Goal: Information Seeking & Learning: Learn about a topic

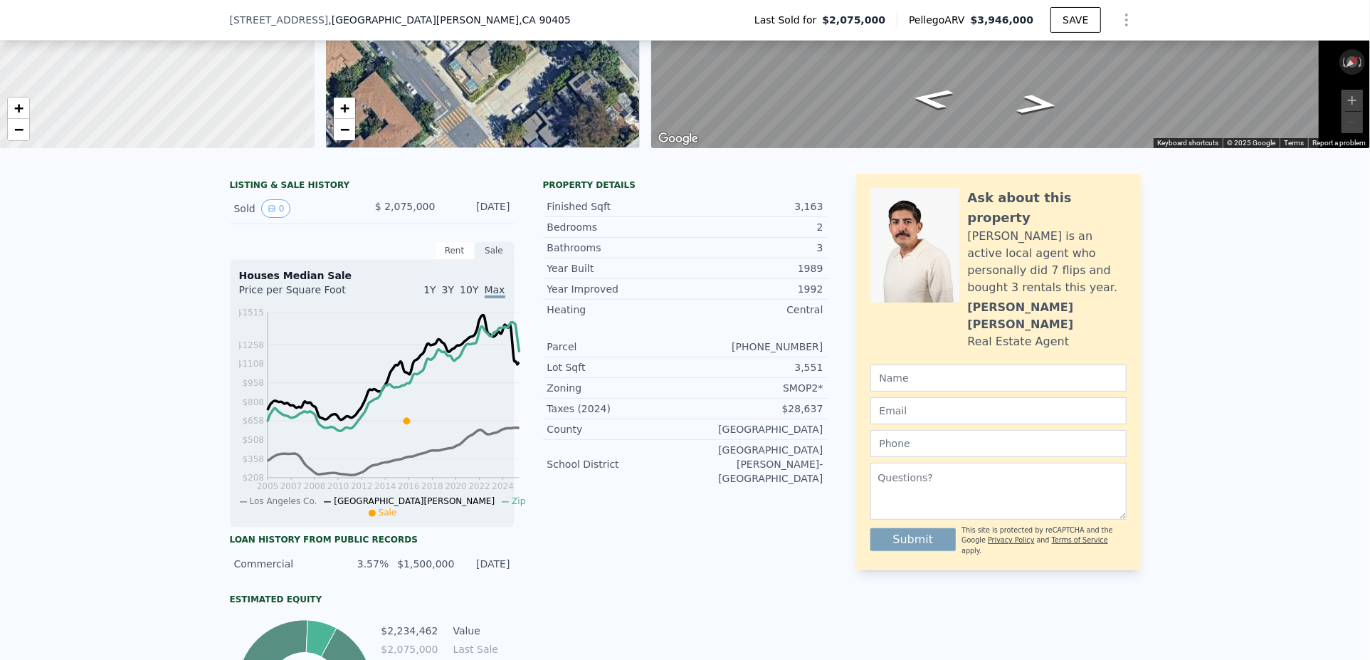
scroll to position [136, 0]
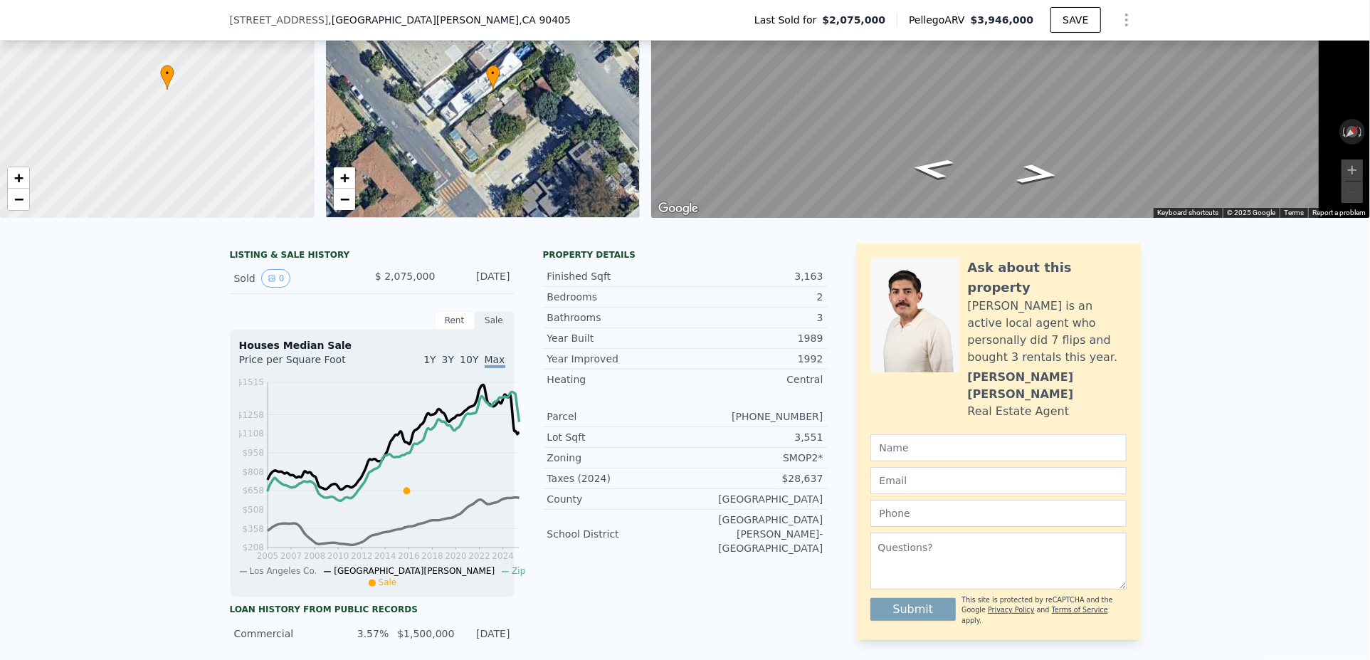
drag, startPoint x: 425, startPoint y: 318, endPoint x: 282, endPoint y: 308, distance: 143.4
click at [421, 294] on div "Sold 0 $ 2,075,000 [DATE]" at bounding box center [372, 278] width 285 height 31
click at [268, 283] on icon "View historical data" at bounding box center [272, 278] width 9 height 9
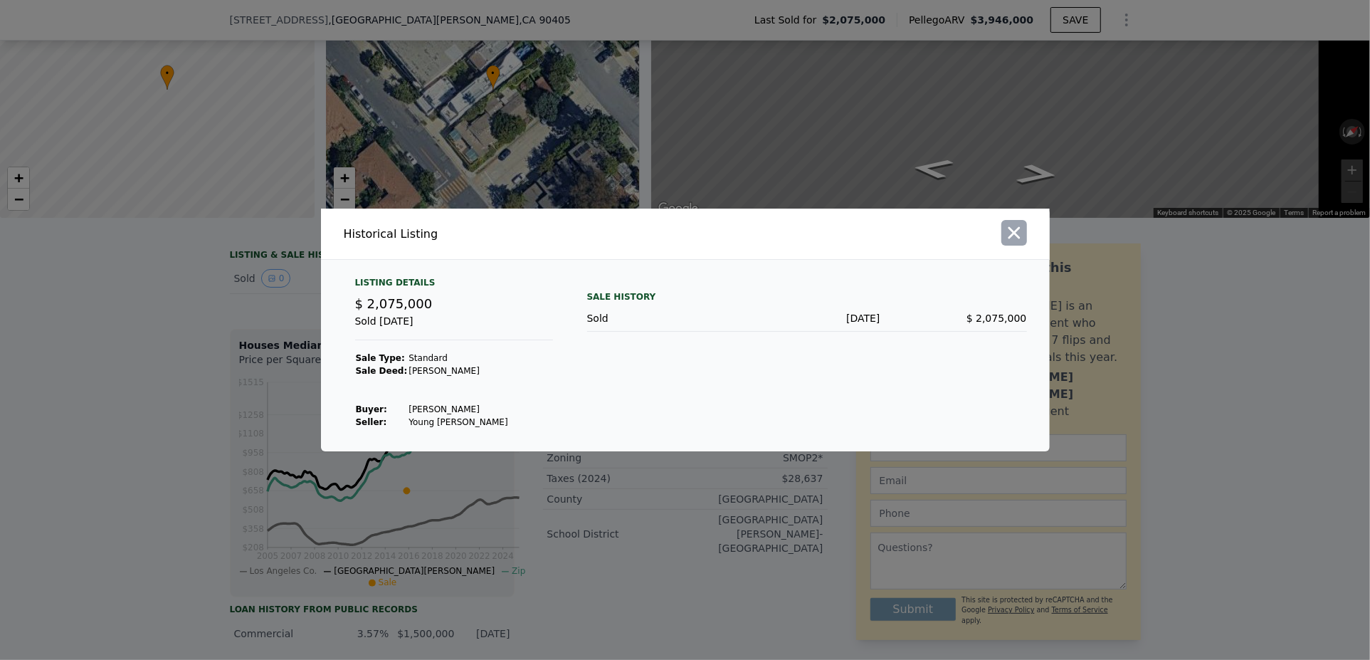
click at [1027, 221] on button "button" at bounding box center [1015, 233] width 26 height 26
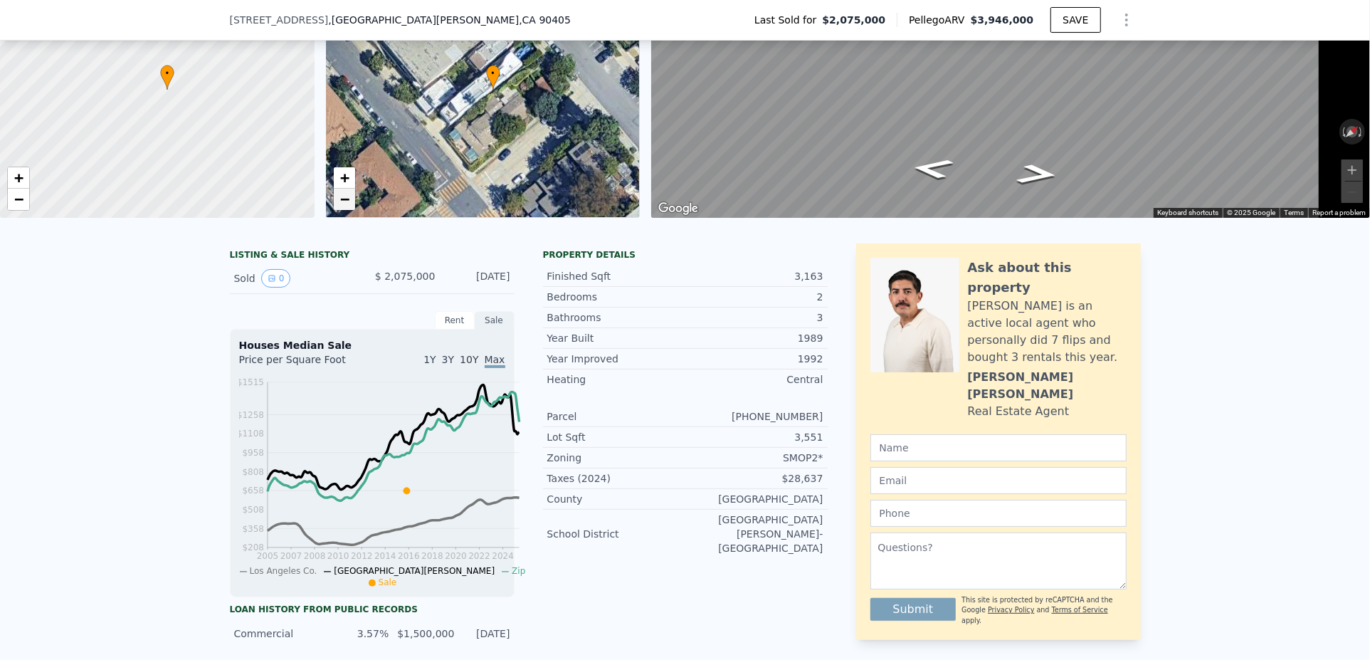
click at [349, 208] on span "−" at bounding box center [344, 199] width 9 height 18
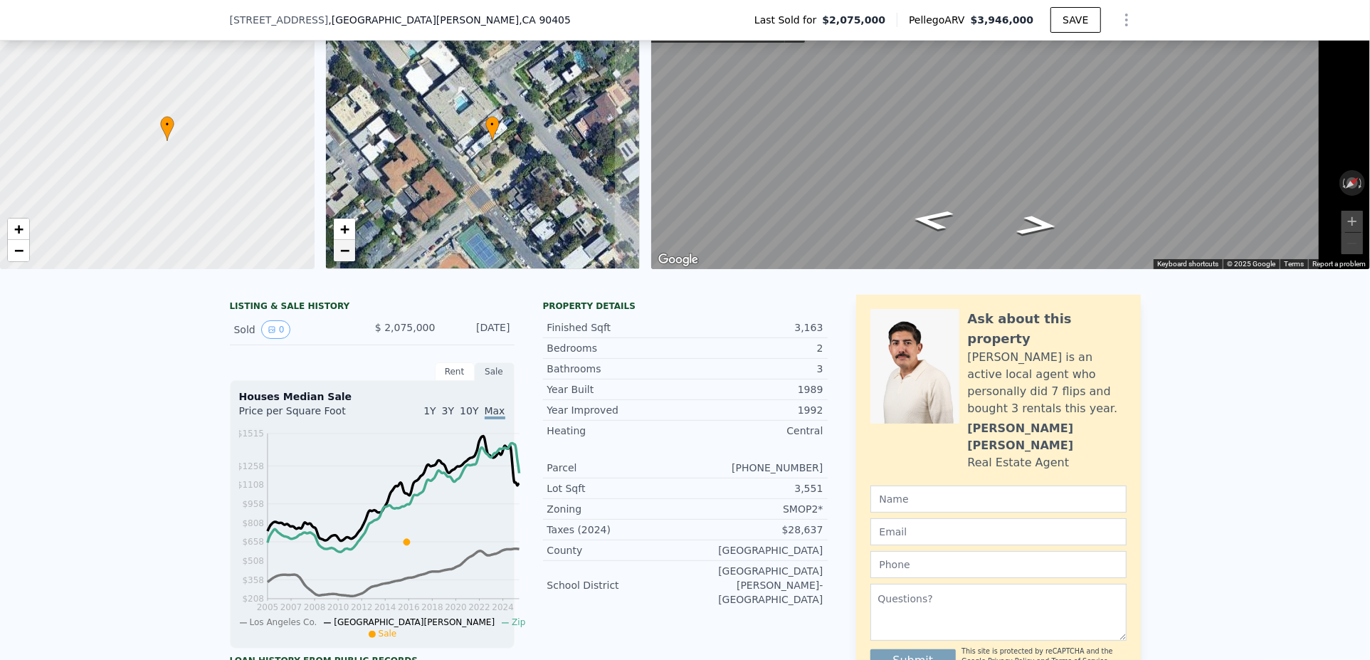
click at [360, 224] on div "• + −" at bounding box center [483, 132] width 315 height 273
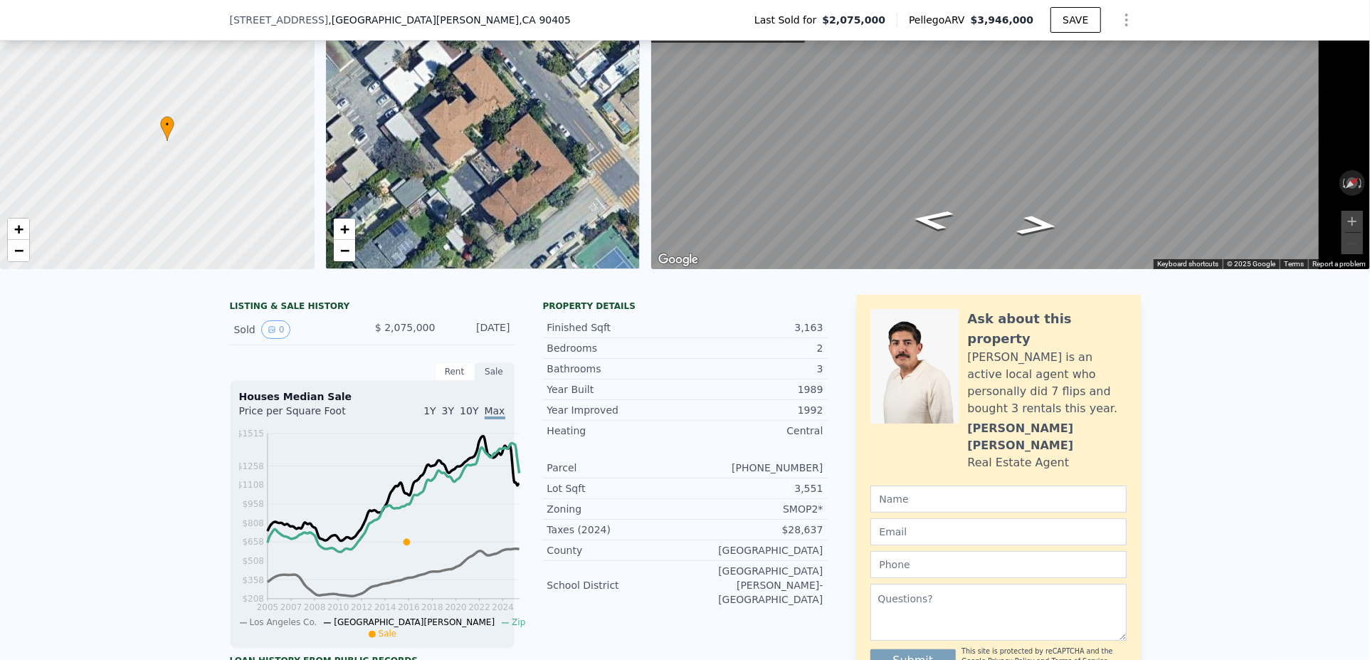
click at [360, 224] on div "• + −" at bounding box center [483, 132] width 315 height 273
click at [355, 261] on link "−" at bounding box center [344, 250] width 21 height 21
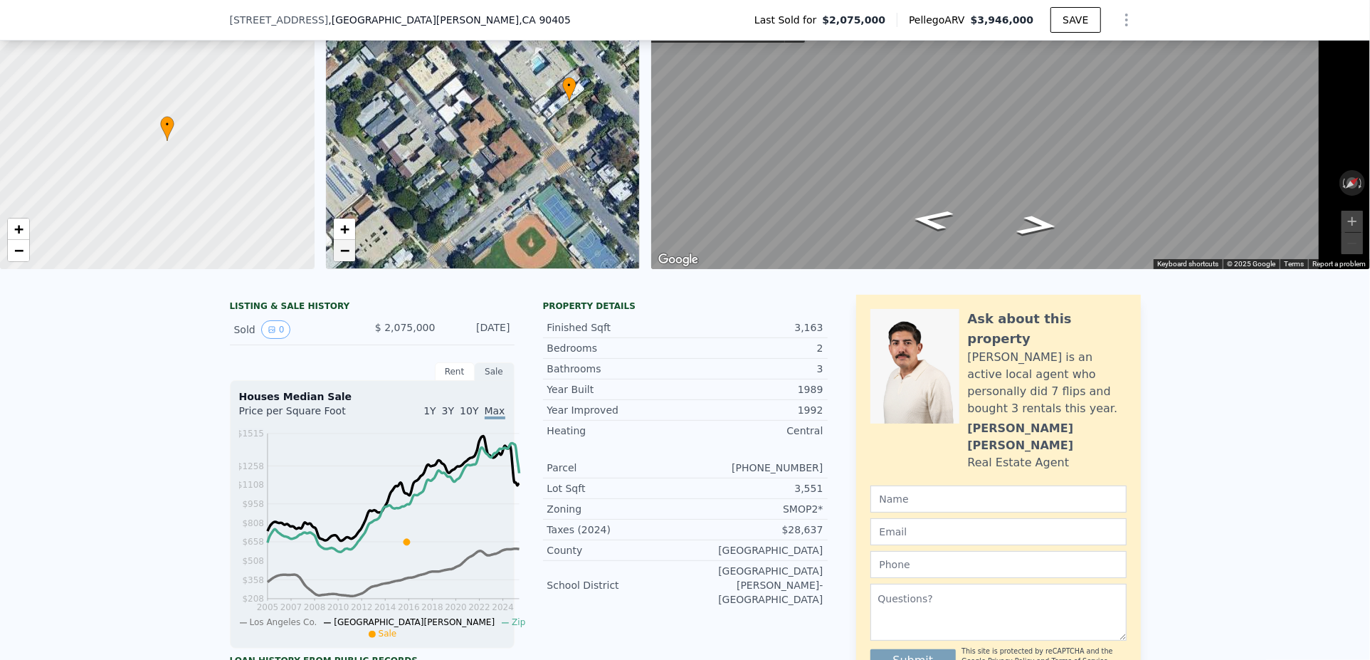
click at [349, 259] on span "−" at bounding box center [344, 250] width 9 height 18
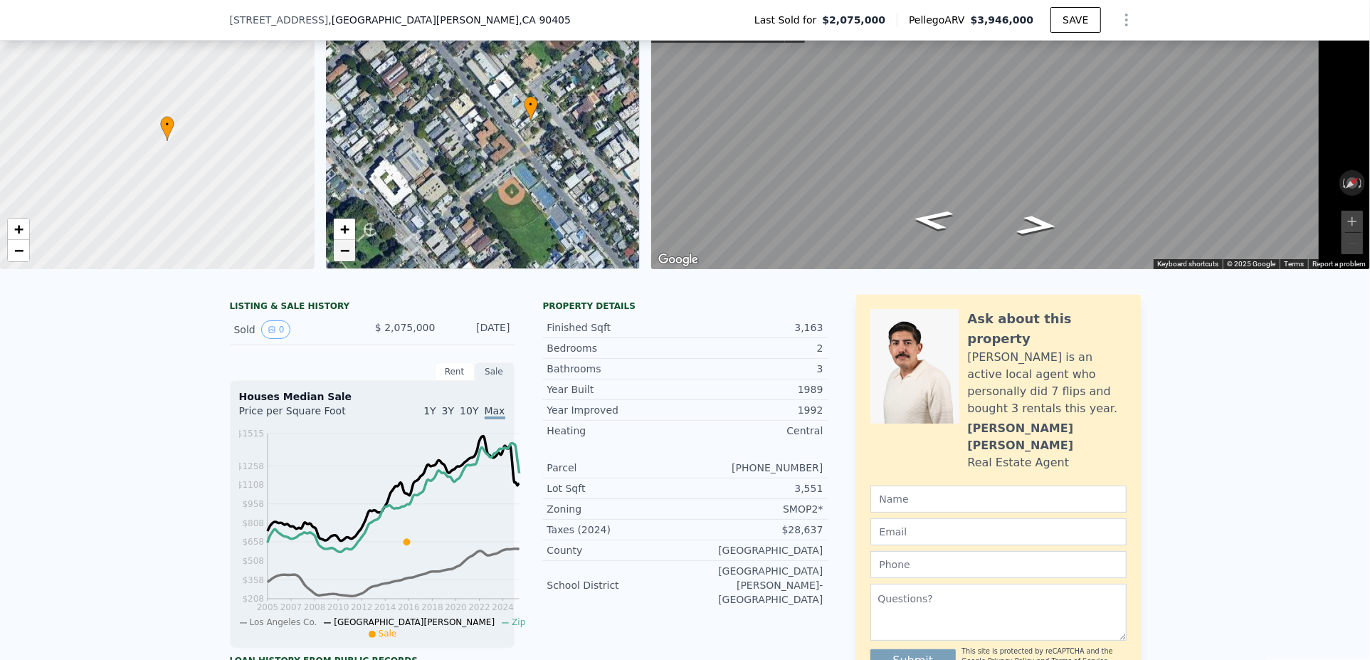
click at [349, 259] on span "−" at bounding box center [344, 250] width 9 height 18
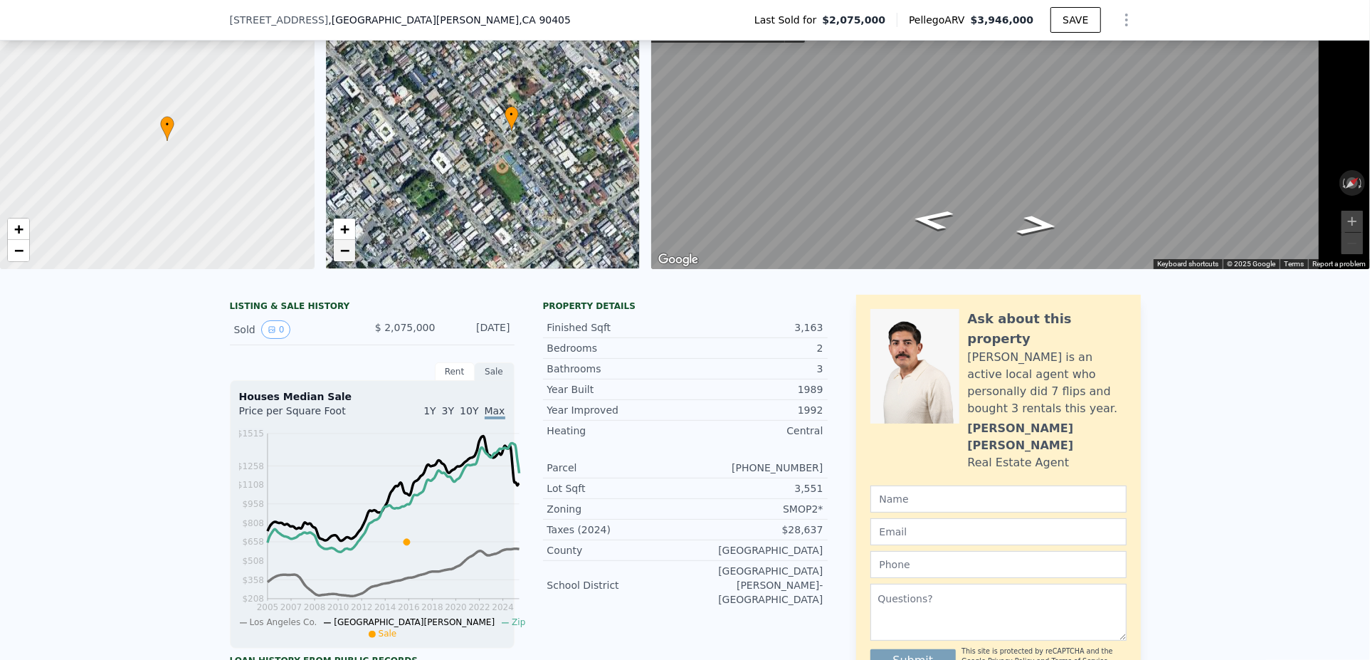
click at [349, 259] on span "−" at bounding box center [344, 250] width 9 height 18
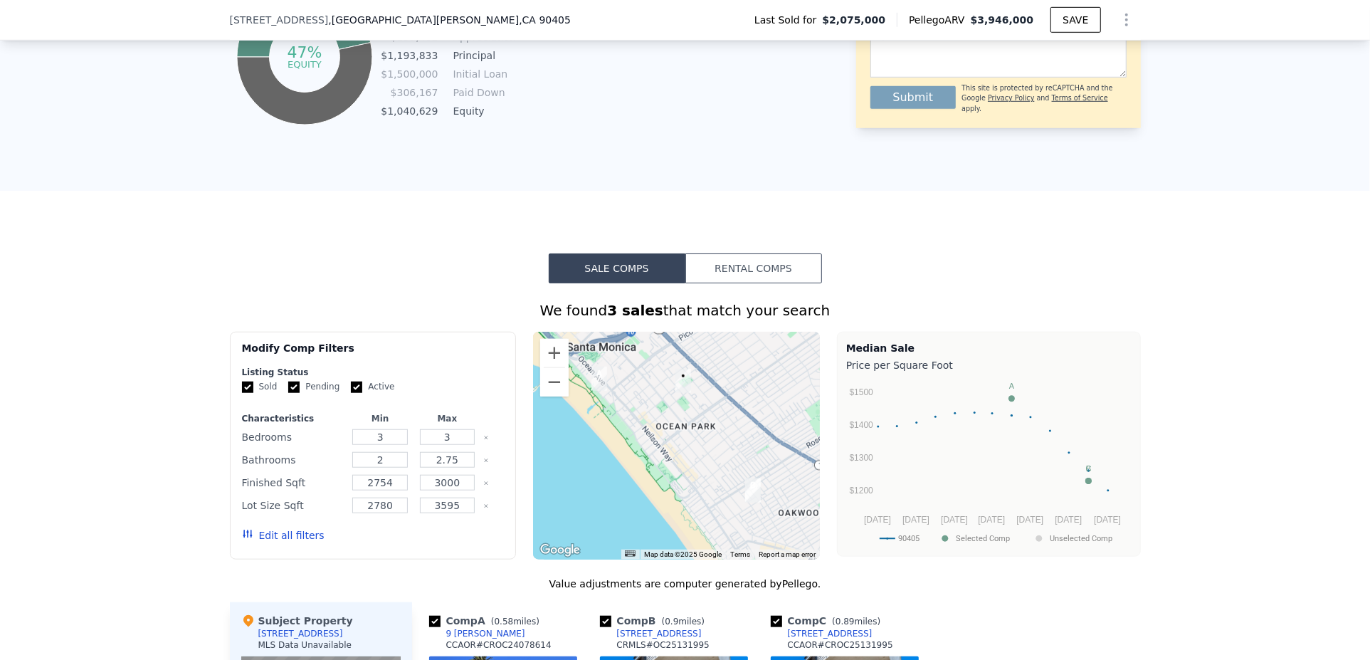
scroll to position [1081, 0]
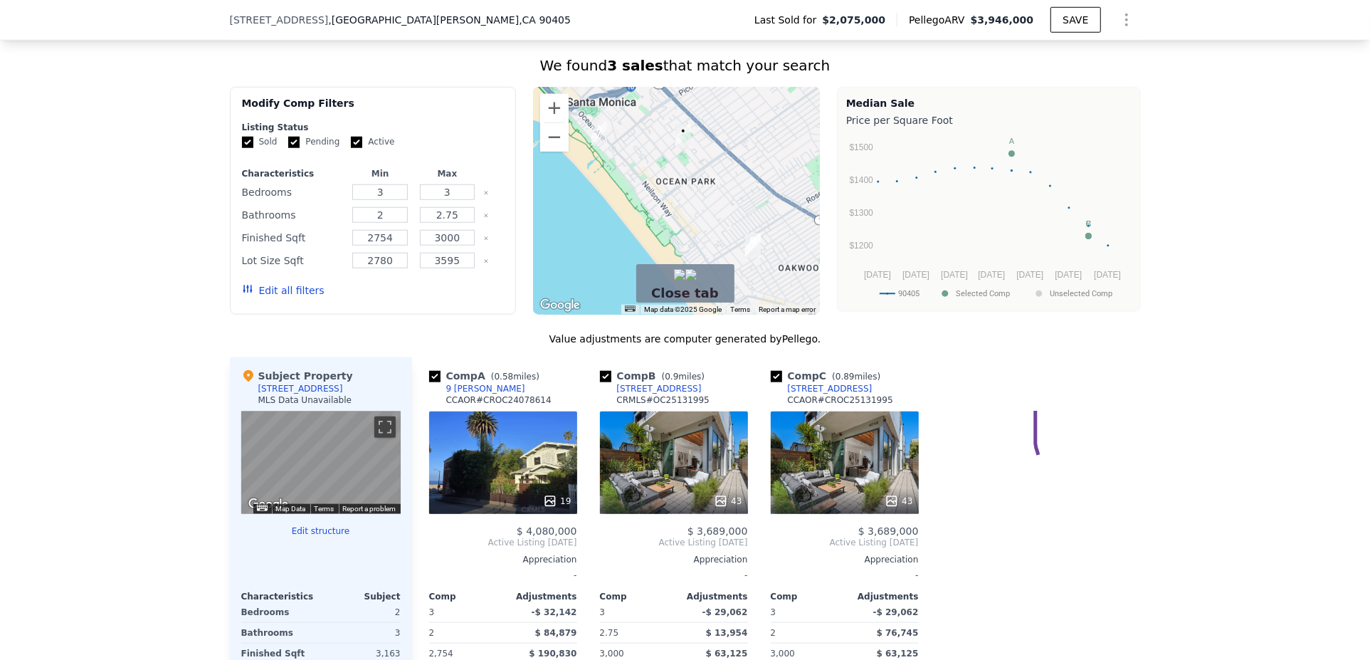
drag, startPoint x: 1036, startPoint y: 401, endPoint x: 1217, endPoint y: 468, distance: 192.8
